Goal: Information Seeking & Learning: Learn about a topic

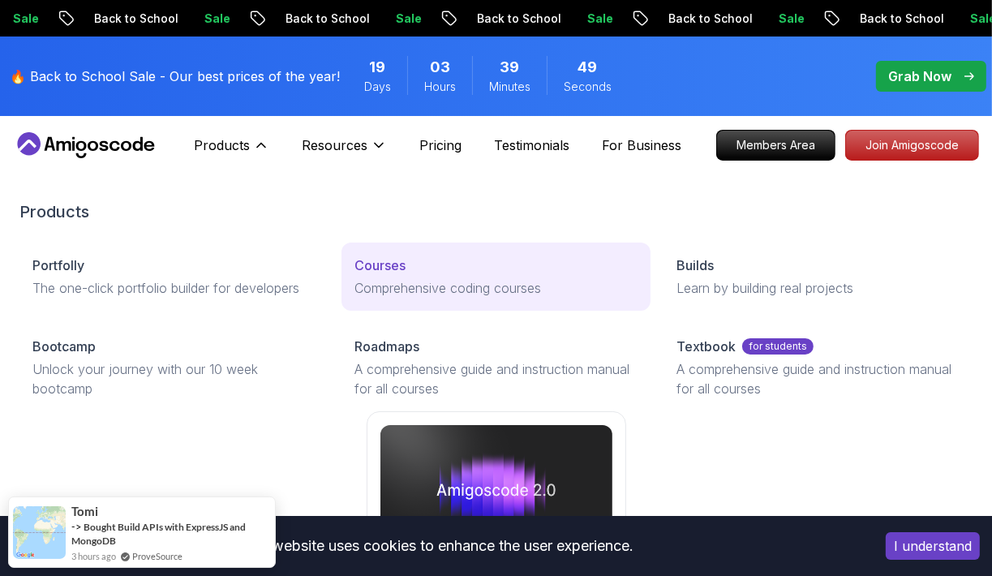
click at [388, 268] on p "Courses" at bounding box center [379, 264] width 51 height 19
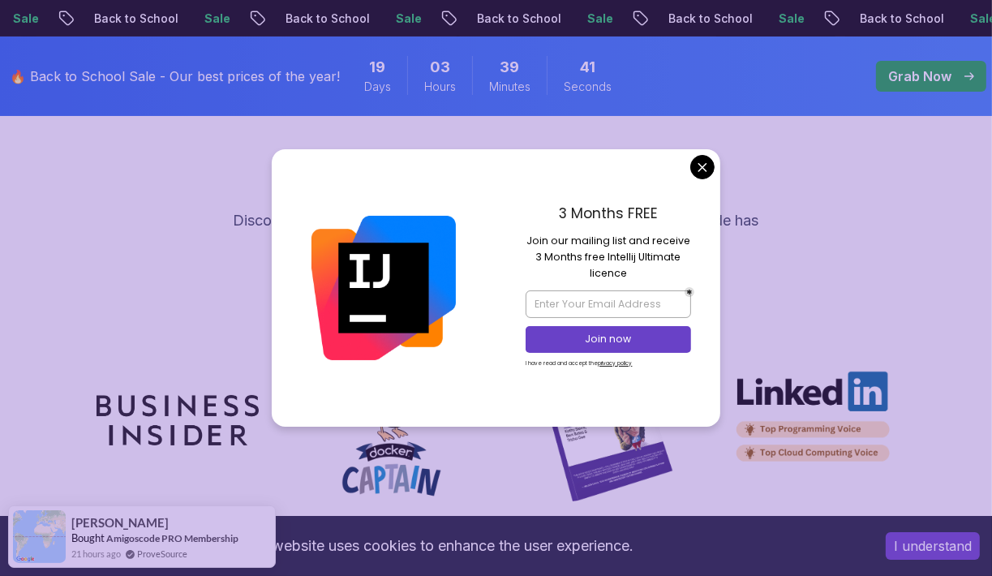
scroll to position [5109, 0]
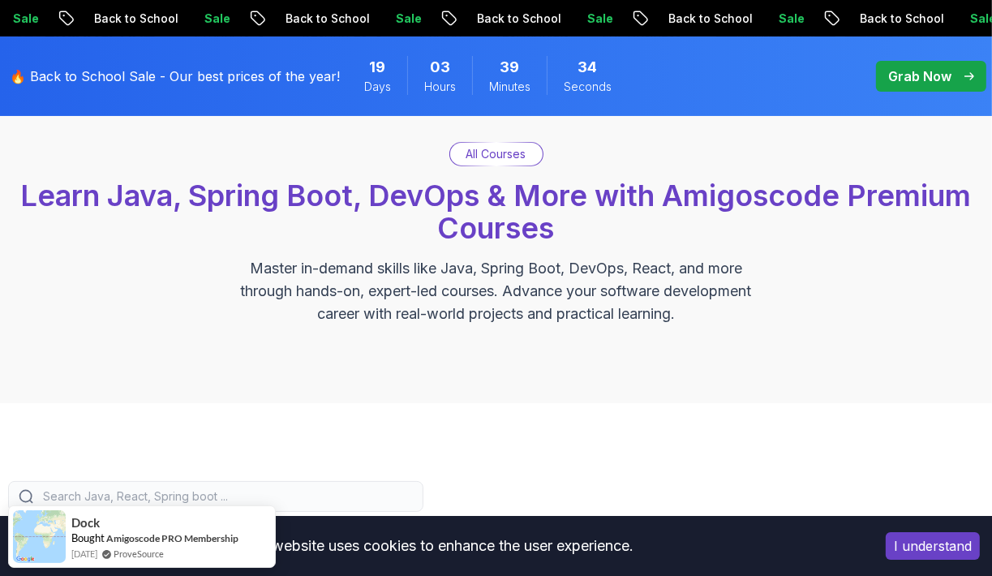
scroll to position [0, 0]
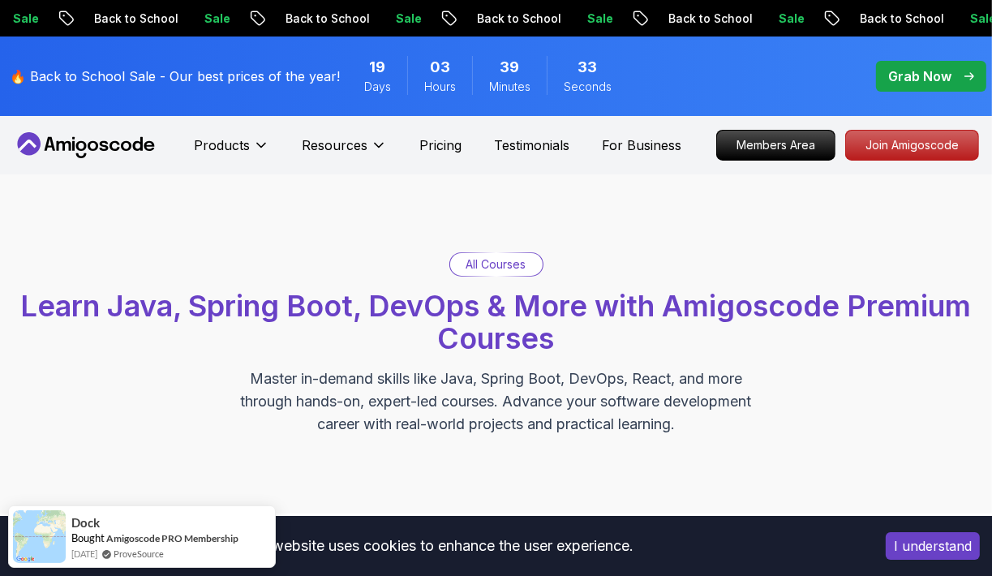
click at [707, 414] on p "Master in-demand skills like Java, Spring Boot, DevOps, React, and more through…" at bounding box center [496, 401] width 545 height 68
click at [132, 352] on h2 "Learn Java, Spring Boot, DevOps & More with Amigoscode Premium Courses" at bounding box center [496, 322] width 976 height 65
click at [553, 212] on div "All Courses Learn Java, Spring Boot, DevOps & More with Amigoscode Premium Cour…" at bounding box center [496, 343] width 992 height 339
click at [618, 206] on div "All Courses Learn Java, Spring Boot, DevOps & More with Amigoscode Premium Cour…" at bounding box center [496, 343] width 992 height 339
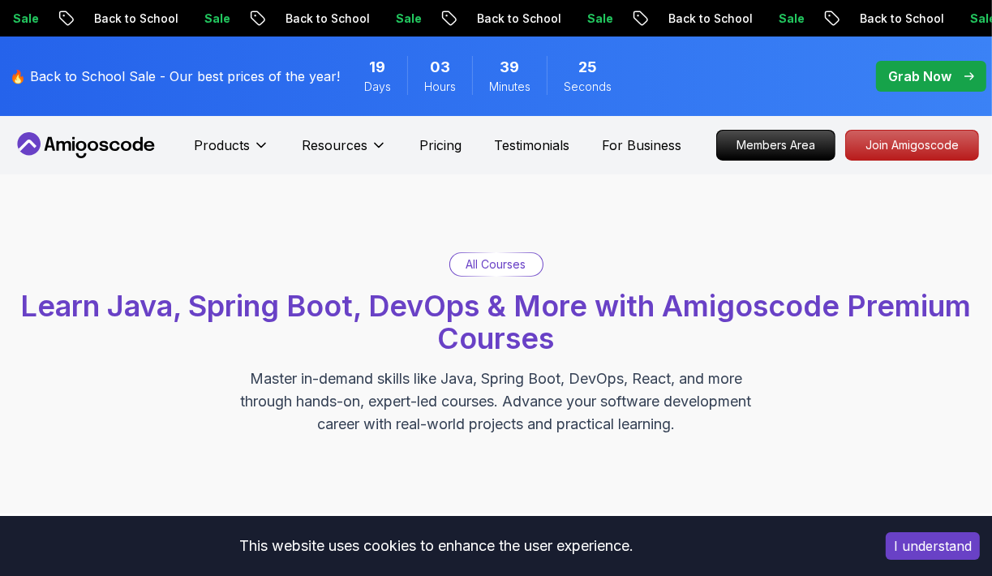
click at [811, 398] on div "All Courses Learn Java, Spring Boot, DevOps & More with Amigoscode Premium Cour…" at bounding box center [496, 343] width 976 height 183
drag, startPoint x: 721, startPoint y: 424, endPoint x: 637, endPoint y: 469, distance: 95.4
click at [721, 423] on p "Master in-demand skills like Java, Spring Boot, DevOps, React, and more through…" at bounding box center [496, 401] width 545 height 68
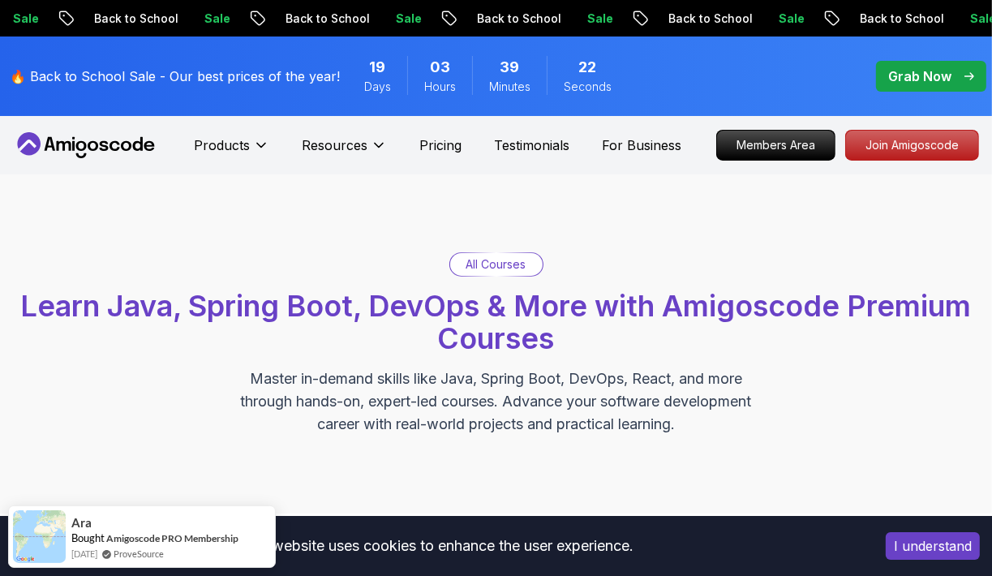
click at [646, 391] on p "Master in-demand skills like Java, Spring Boot, DevOps, React, and more through…" at bounding box center [496, 401] width 545 height 68
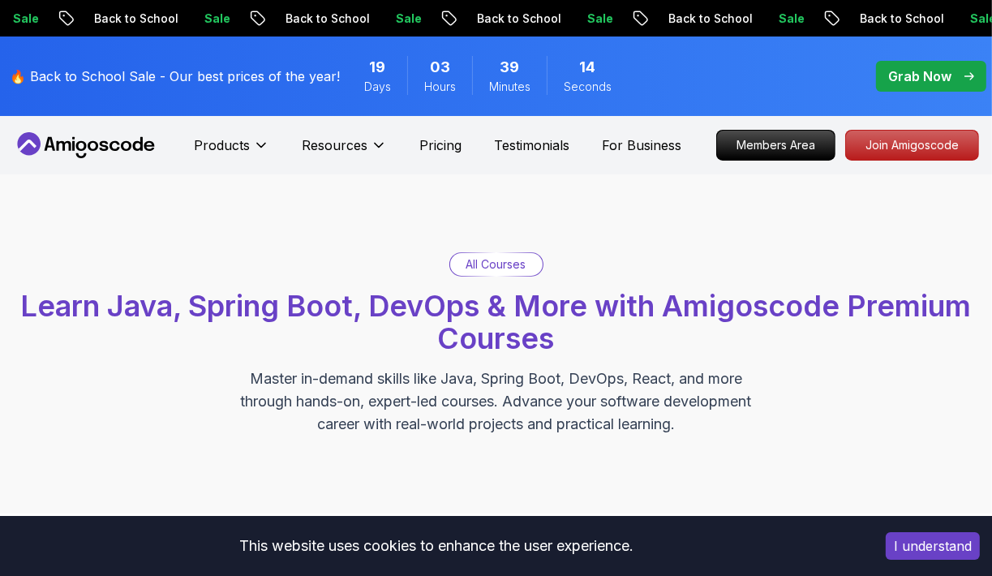
click at [258, 212] on div "All Courses Learn Java, Spring Boot, DevOps & More with Amigoscode Premium Cour…" at bounding box center [496, 343] width 992 height 339
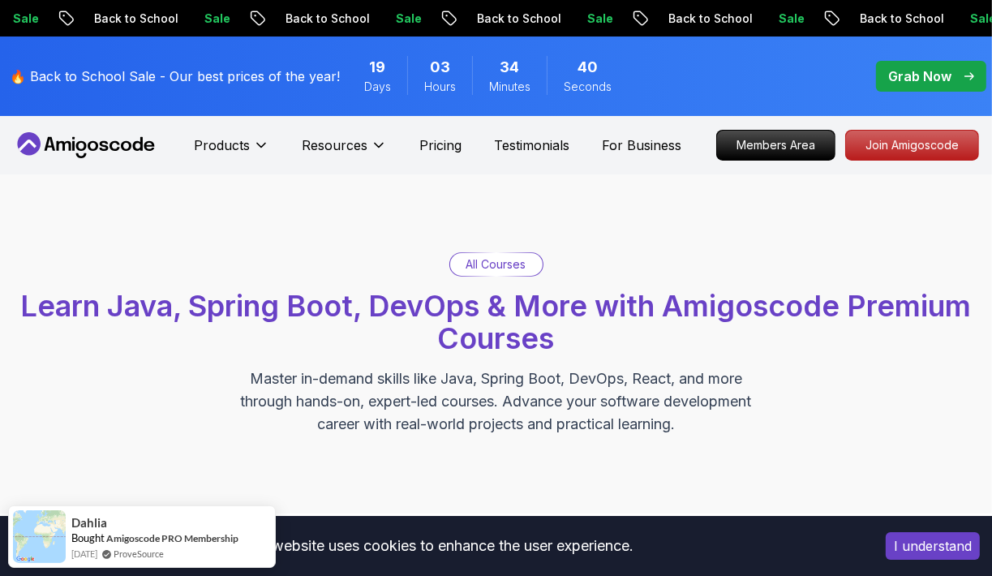
click at [337, 200] on div "All Courses Learn Java, Spring Boot, DevOps & More with Amigoscode Premium Cour…" at bounding box center [496, 343] width 992 height 339
